Goal: Check status: Check status

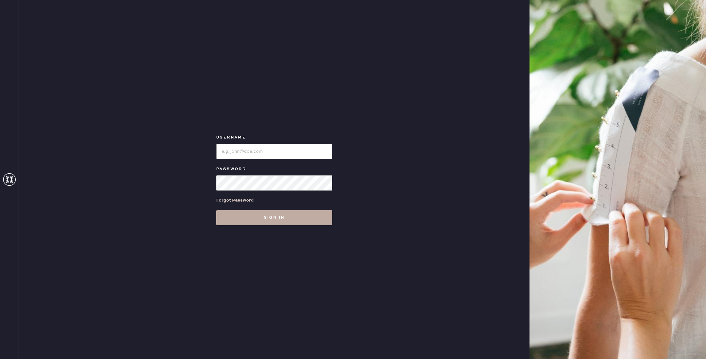
type input "reformationnorthpark"
click at [266, 218] on button "Sign in" at bounding box center [274, 217] width 116 height 15
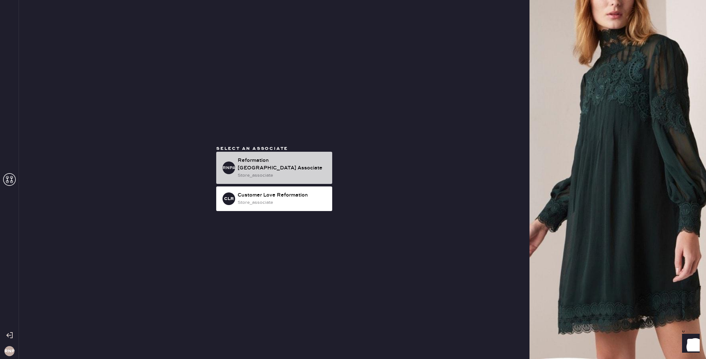
click at [273, 167] on div "Reformation [GEOGRAPHIC_DATA] Associate" at bounding box center [283, 164] width 90 height 15
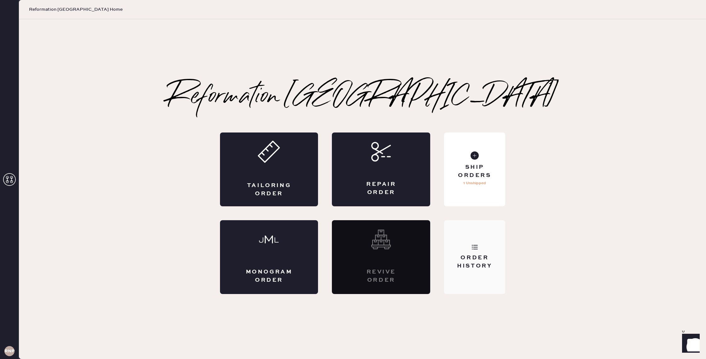
click at [471, 233] on div "Order History" at bounding box center [474, 257] width 61 height 74
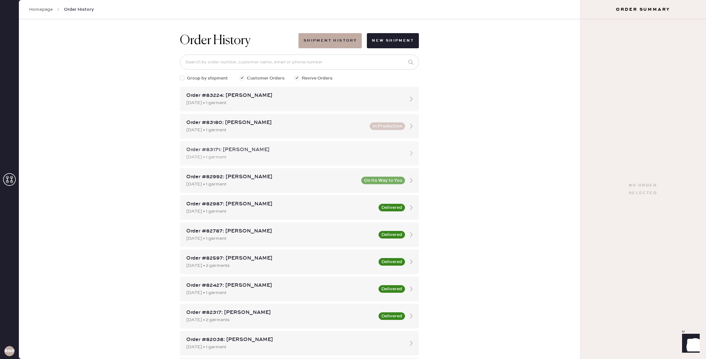
click at [258, 156] on div "[DATE] • 1 garment" at bounding box center [293, 157] width 215 height 7
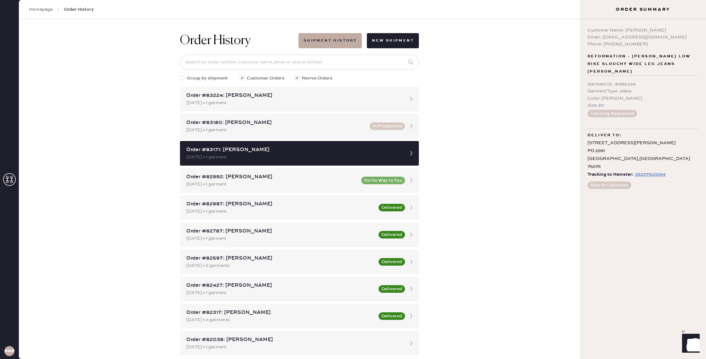
click at [650, 171] on div "393771531294" at bounding box center [650, 175] width 31 height 8
drag, startPoint x: 691, startPoint y: 65, endPoint x: 589, endPoint y: 55, distance: 102.9
click at [589, 55] on span "Reformation - [PERSON_NAME] Low Rise Slouchy Wide Leg Jeans [PERSON_NAME]" at bounding box center [643, 64] width 111 height 23
click at [639, 61] on span "Reformation - [PERSON_NAME] Low Rise Slouchy Wide Leg Jeans [PERSON_NAME]" at bounding box center [643, 64] width 111 height 23
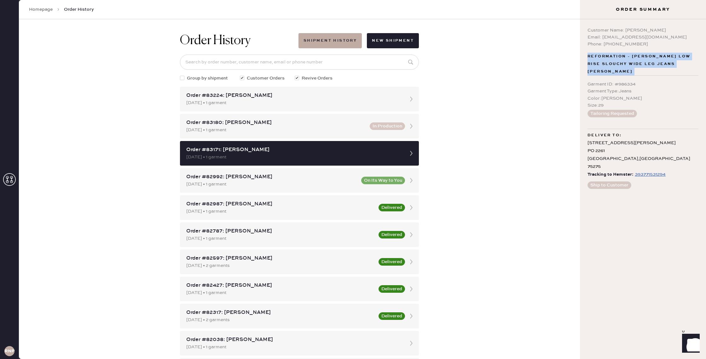
click at [639, 61] on span "Reformation - [PERSON_NAME] Low Rise Slouchy Wide Leg Jeans [PERSON_NAME]" at bounding box center [643, 64] width 111 height 23
click at [649, 55] on span "Reformation - [PERSON_NAME] Low Rise Slouchy Wide Leg Jeans [PERSON_NAME]" at bounding box center [643, 64] width 111 height 23
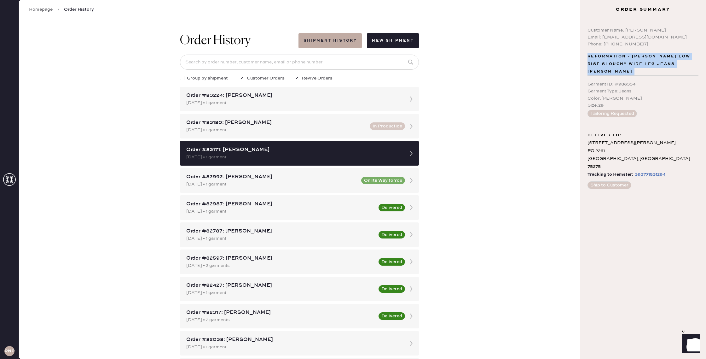
click at [656, 52] on div "Customer Name: [PERSON_NAME] Email: [EMAIL_ADDRESS][DOMAIN_NAME] Phone: [PHONE_…" at bounding box center [643, 189] width 126 height 340
click at [645, 58] on span "Reformation - [PERSON_NAME] Low Rise Slouchy Wide Leg Jeans [PERSON_NAME]" at bounding box center [643, 64] width 111 height 23
click at [679, 60] on span "Reformation - [PERSON_NAME] Low Rise Slouchy Wide Leg Jeans [PERSON_NAME]" at bounding box center [643, 64] width 111 height 23
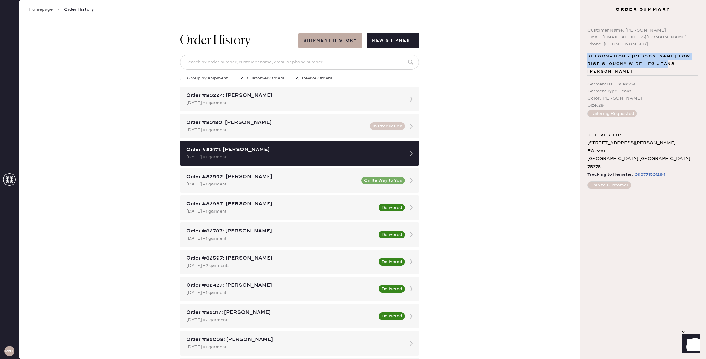
drag, startPoint x: 687, startPoint y: 65, endPoint x: 583, endPoint y: 54, distance: 104.6
click at [583, 54] on div "Customer Name: [PERSON_NAME] Email: [EMAIL_ADDRESS][DOMAIN_NAME] Phone: [PHONE_…" at bounding box center [643, 189] width 126 height 340
click at [597, 59] on span "Reformation - [PERSON_NAME] Low Rise Slouchy Wide Leg Jeans [PERSON_NAME]" at bounding box center [643, 64] width 111 height 23
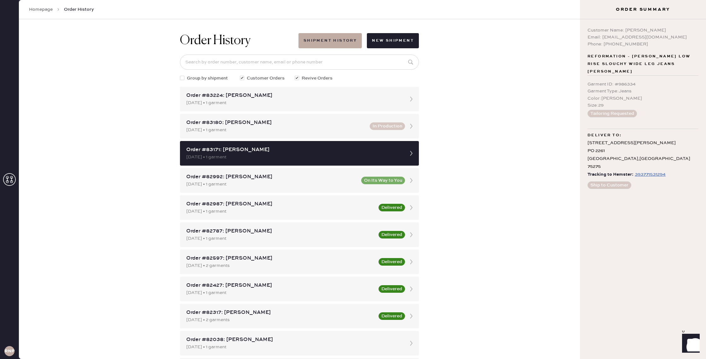
click at [568, 58] on div "Order History Shipment History New Shipment Group by shipment Customer Orders R…" at bounding box center [299, 189] width 561 height 340
drag, startPoint x: 627, startPoint y: 150, endPoint x: 580, endPoint y: 134, distance: 49.4
click at [587, 134] on div "Customer Name: [PERSON_NAME] Email: [EMAIL_ADDRESS][DOMAIN_NAME] Phone: [PHONE_…" at bounding box center [643, 189] width 126 height 340
click at [570, 132] on div "Order History Shipment History New Shipment Group by shipment Customer Orders R…" at bounding box center [299, 189] width 561 height 340
click at [601, 139] on div "[STREET_ADDRESS][PERSON_NAME]" at bounding box center [643, 155] width 111 height 32
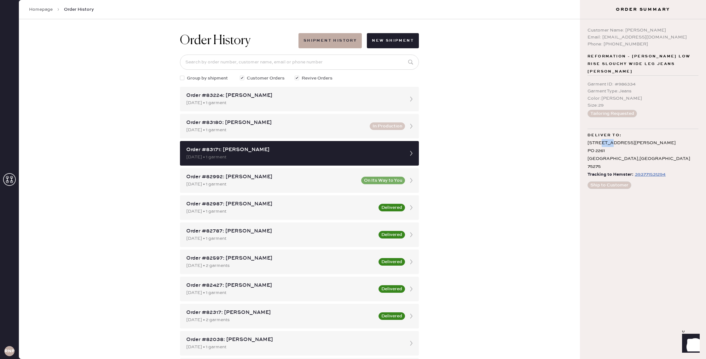
click at [601, 139] on div "[STREET_ADDRESS][PERSON_NAME]" at bounding box center [643, 155] width 111 height 32
click at [606, 139] on div "[STREET_ADDRESS][PERSON_NAME]" at bounding box center [643, 155] width 111 height 32
click at [617, 38] on div "Email: [EMAIL_ADDRESS][DOMAIN_NAME]" at bounding box center [643, 37] width 111 height 7
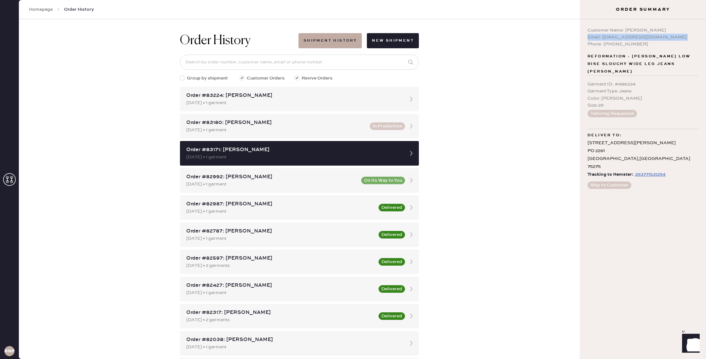
click at [617, 38] on div "Email: [EMAIL_ADDRESS][DOMAIN_NAME]" at bounding box center [643, 37] width 111 height 7
click at [644, 37] on div "Email: [EMAIL_ADDRESS][DOMAIN_NAME]" at bounding box center [643, 37] width 111 height 7
drag, startPoint x: 656, startPoint y: 38, endPoint x: 603, endPoint y: 40, distance: 53.7
click at [603, 40] on div "Email: [EMAIL_ADDRESS][DOMAIN_NAME]" at bounding box center [643, 37] width 111 height 7
click at [603, 37] on div "Email: [EMAIL_ADDRESS][DOMAIN_NAME]" at bounding box center [643, 37] width 111 height 7
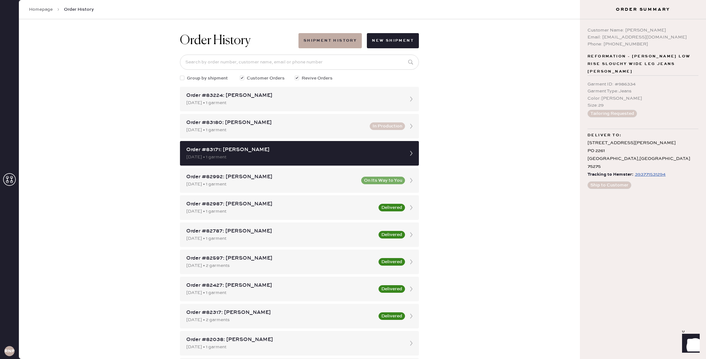
click at [595, 57] on span "Reformation - [PERSON_NAME] Low Rise Slouchy Wide Leg Jeans [PERSON_NAME]" at bounding box center [643, 64] width 111 height 23
click at [596, 57] on span "Reformation - [PERSON_NAME] Low Rise Slouchy Wide Leg Jeans [PERSON_NAME]" at bounding box center [643, 64] width 111 height 23
click at [573, 57] on div "Order History Shipment History New Shipment Group by shipment Customer Orders R…" at bounding box center [299, 189] width 561 height 340
click at [605, 57] on span "Reformation - [PERSON_NAME] Low Rise Slouchy Wide Leg Jeans [PERSON_NAME]" at bounding box center [643, 64] width 111 height 23
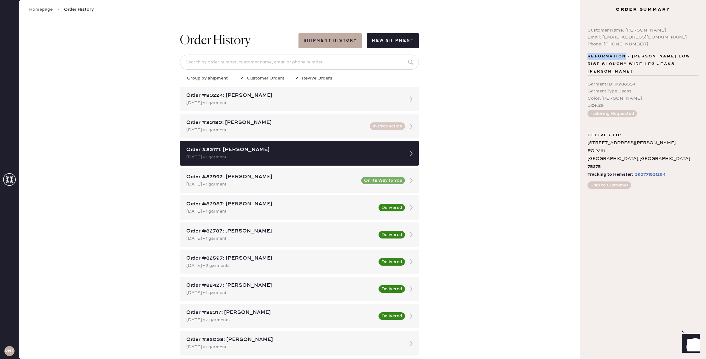
click at [605, 57] on span "Reformation - [PERSON_NAME] Low Rise Slouchy Wide Leg Jeans [PERSON_NAME]" at bounding box center [643, 64] width 111 height 23
click at [604, 59] on span "Reformation - [PERSON_NAME] Low Rise Slouchy Wide Leg Jeans [PERSON_NAME]" at bounding box center [643, 64] width 111 height 23
drag, startPoint x: 587, startPoint y: 57, endPoint x: 686, endPoint y: 67, distance: 99.4
click at [686, 67] on div "Customer Name: [PERSON_NAME] Email: [EMAIL_ADDRESS][DOMAIN_NAME] Phone: [PHONE_…" at bounding box center [643, 189] width 126 height 340
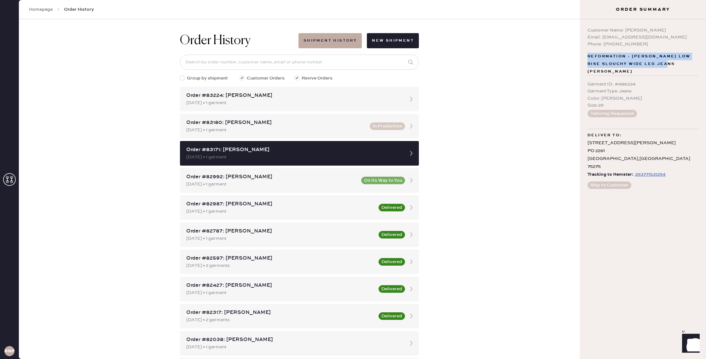
click at [686, 67] on span "Reformation - [PERSON_NAME] Low Rise Slouchy Wide Leg Jeans [PERSON_NAME]" at bounding box center [643, 64] width 111 height 23
drag, startPoint x: 659, startPoint y: 40, endPoint x: 603, endPoint y: 39, distance: 56.1
click at [603, 39] on div "Email: [EMAIL_ADDRESS][DOMAIN_NAME]" at bounding box center [643, 37] width 111 height 7
click at [647, 45] on div "Phone: [PHONE_NUMBER]" at bounding box center [643, 44] width 111 height 7
click at [650, 38] on div "Email: [EMAIL_ADDRESS][DOMAIN_NAME]" at bounding box center [643, 37] width 111 height 7
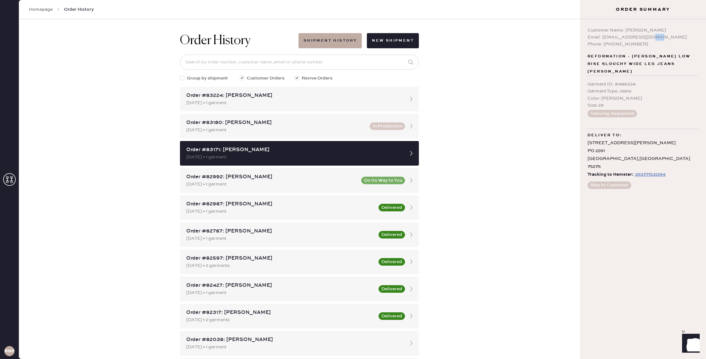
click at [650, 38] on div "Email: [EMAIL_ADDRESS][DOMAIN_NAME]" at bounding box center [643, 37] width 111 height 7
click at [636, 38] on div "Email: [EMAIL_ADDRESS][DOMAIN_NAME]" at bounding box center [643, 37] width 111 height 7
click at [624, 45] on div "Phone: [PHONE_NUMBER]" at bounding box center [643, 44] width 111 height 7
drag, startPoint x: 247, startPoint y: 150, endPoint x: 349, endPoint y: 138, distance: 102.9
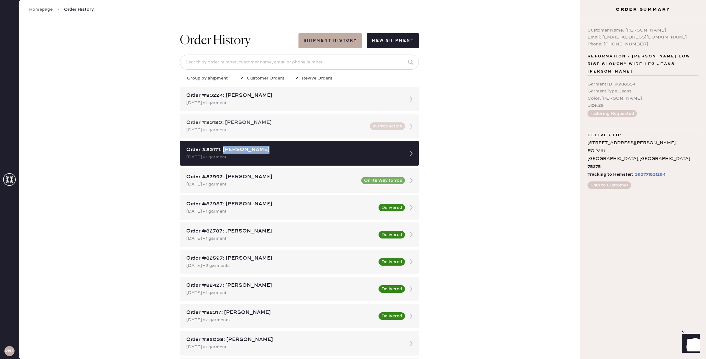
click at [224, 150] on div "Order #83171: [PERSON_NAME]" at bounding box center [293, 150] width 215 height 8
copy div "[PERSON_NAME]"
drag, startPoint x: 657, startPoint y: 38, endPoint x: 603, endPoint y: 39, distance: 54.9
click at [603, 39] on div "Email: [EMAIL_ADDRESS][DOMAIN_NAME]" at bounding box center [643, 37] width 111 height 7
copy div "[EMAIL_ADDRESS][DOMAIN_NAME]"
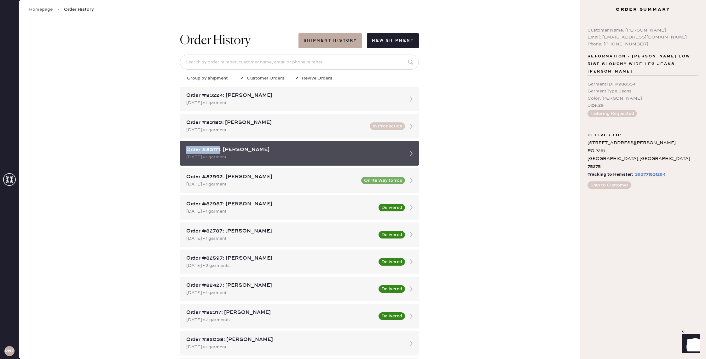
drag, startPoint x: 185, startPoint y: 149, endPoint x: 219, endPoint y: 149, distance: 34.1
click at [219, 149] on div "Order #83171: [PERSON_NAME] [DATE] • 1 garment" at bounding box center [299, 153] width 239 height 25
copy div "Order #83171"
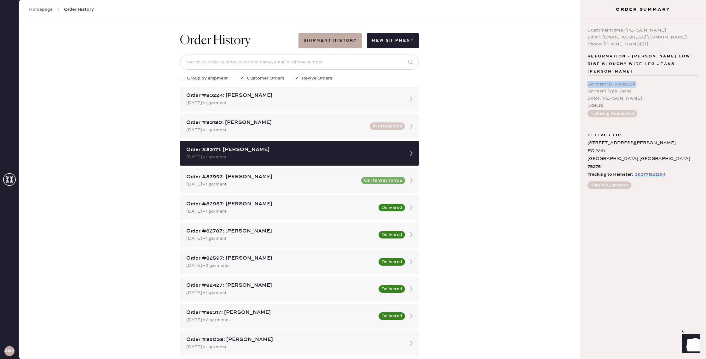
drag, startPoint x: 628, startPoint y: 78, endPoint x: 588, endPoint y: 79, distance: 40.1
click at [588, 81] on div "Garment ID : # 986334" at bounding box center [643, 84] width 111 height 7
copy div "Garment ID : # 986334"
